Goal: Transaction & Acquisition: Subscribe to service/newsletter

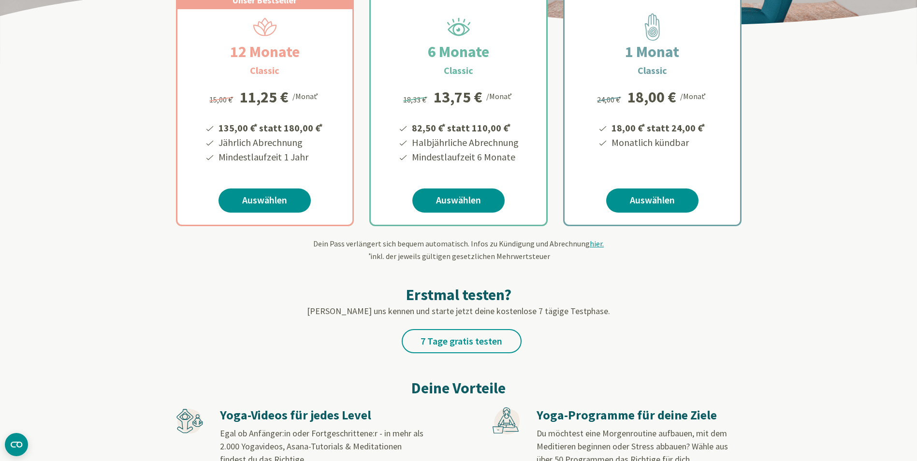
scroll to position [387, 0]
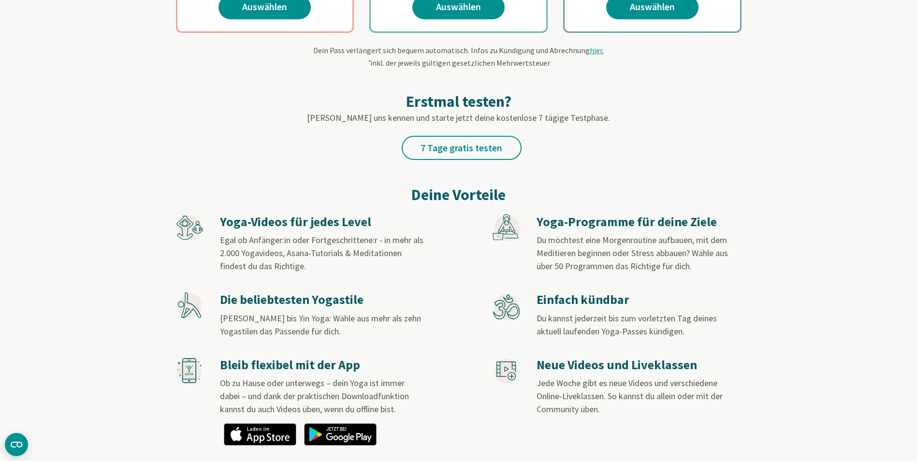
click at [569, 224] on h3 "Yoga-Programme für deine Ziele" at bounding box center [639, 222] width 204 height 16
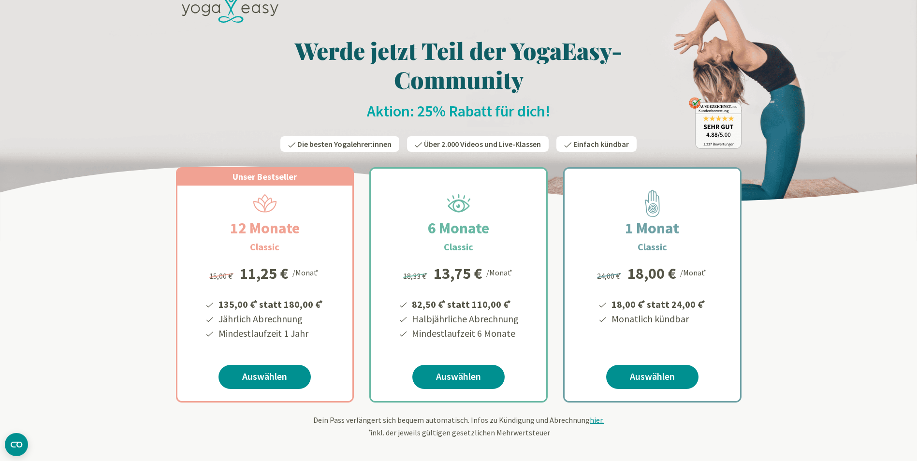
scroll to position [0, 0]
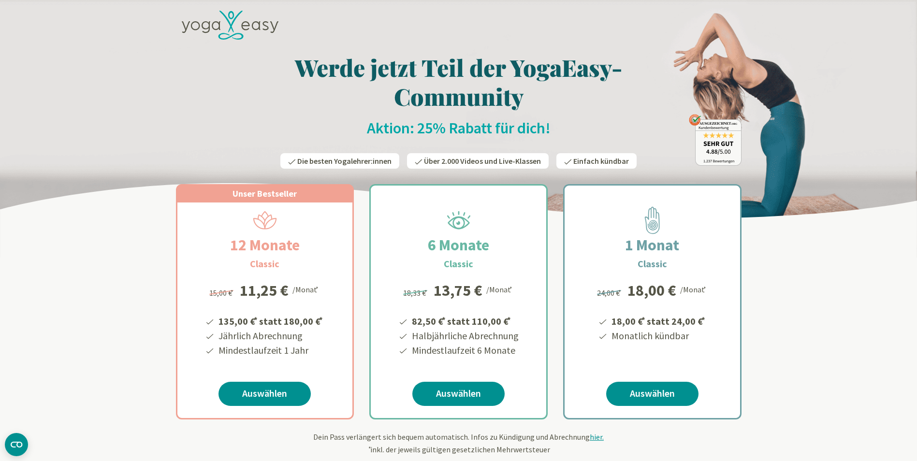
click at [223, 24] on icon at bounding box center [230, 25] width 97 height 29
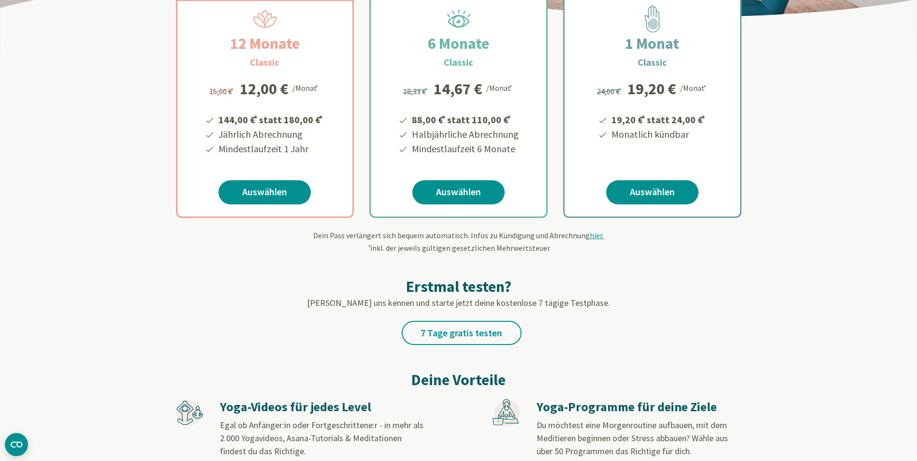
scroll to position [290, 0]
